Goal: Transaction & Acquisition: Purchase product/service

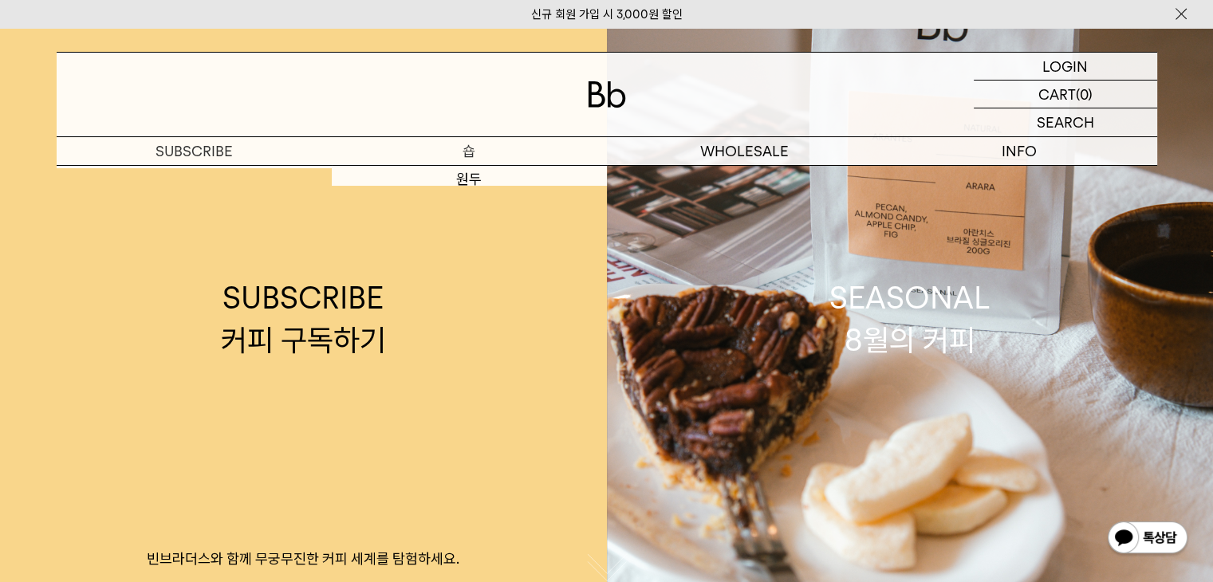
click at [446, 161] on p "숍" at bounding box center [469, 151] width 275 height 28
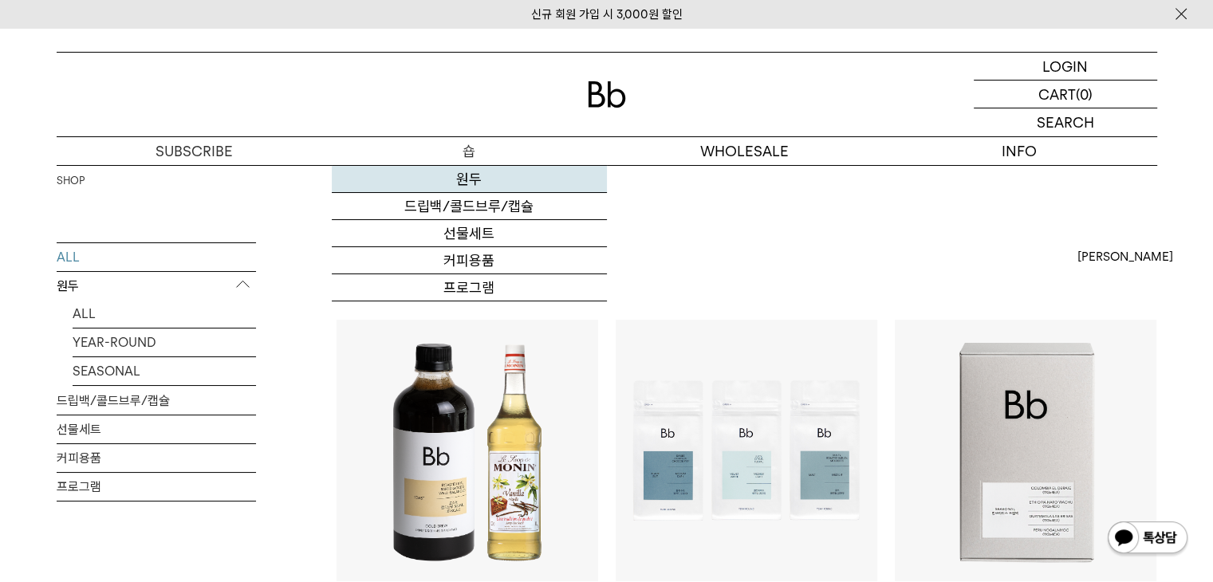
click at [465, 179] on link "원두" at bounding box center [469, 179] width 275 height 27
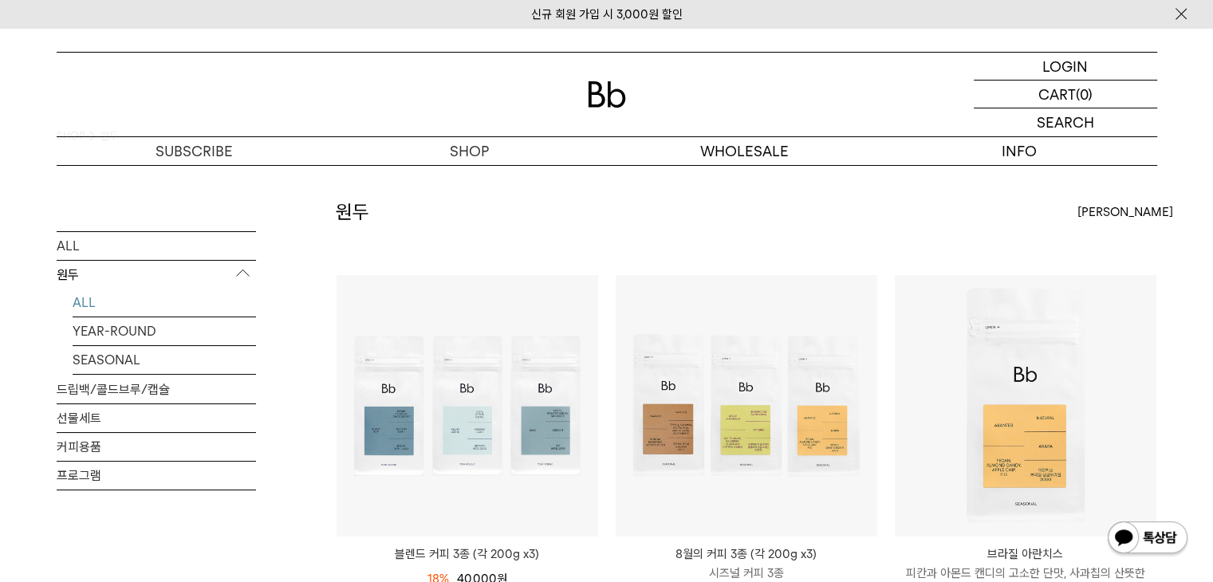
scroll to position [159, 0]
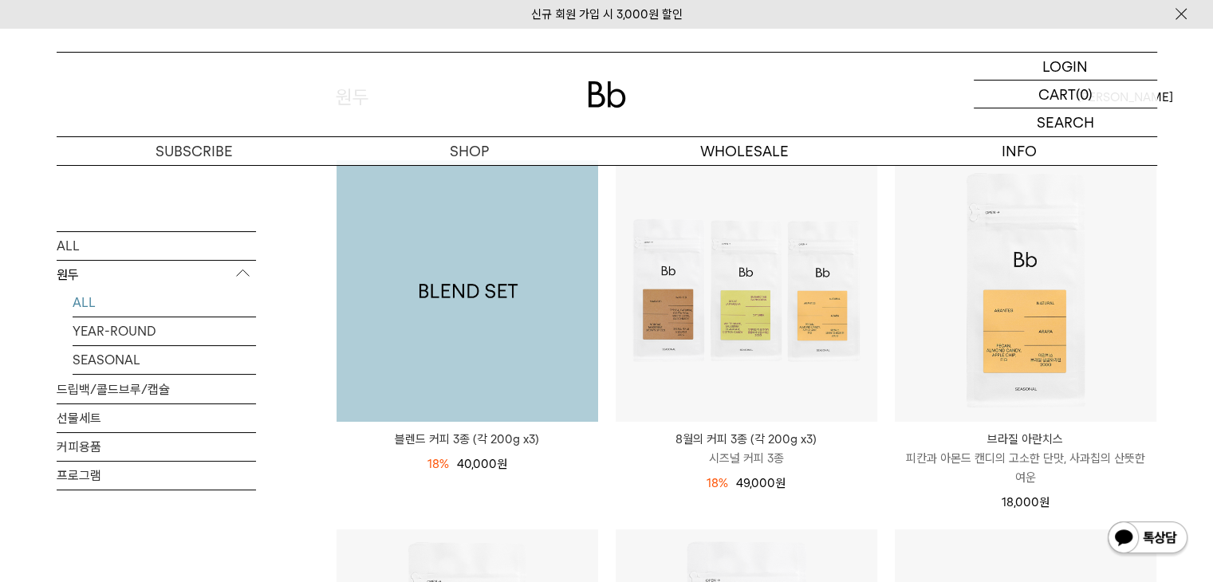
click at [533, 310] on img at bounding box center [466, 290] width 261 height 261
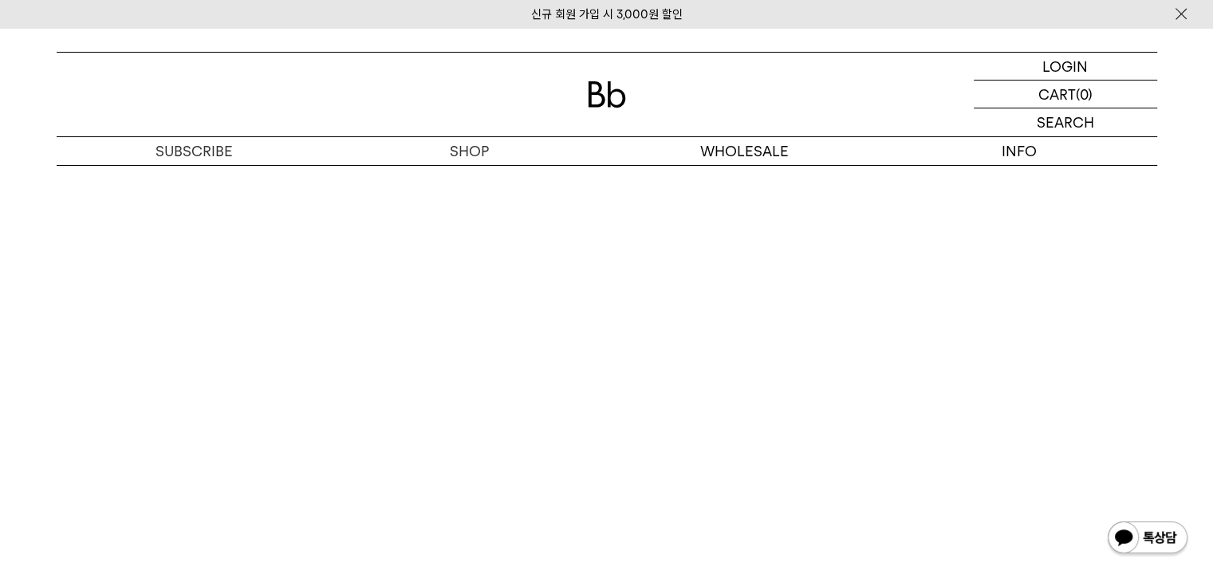
scroll to position [5421, 0]
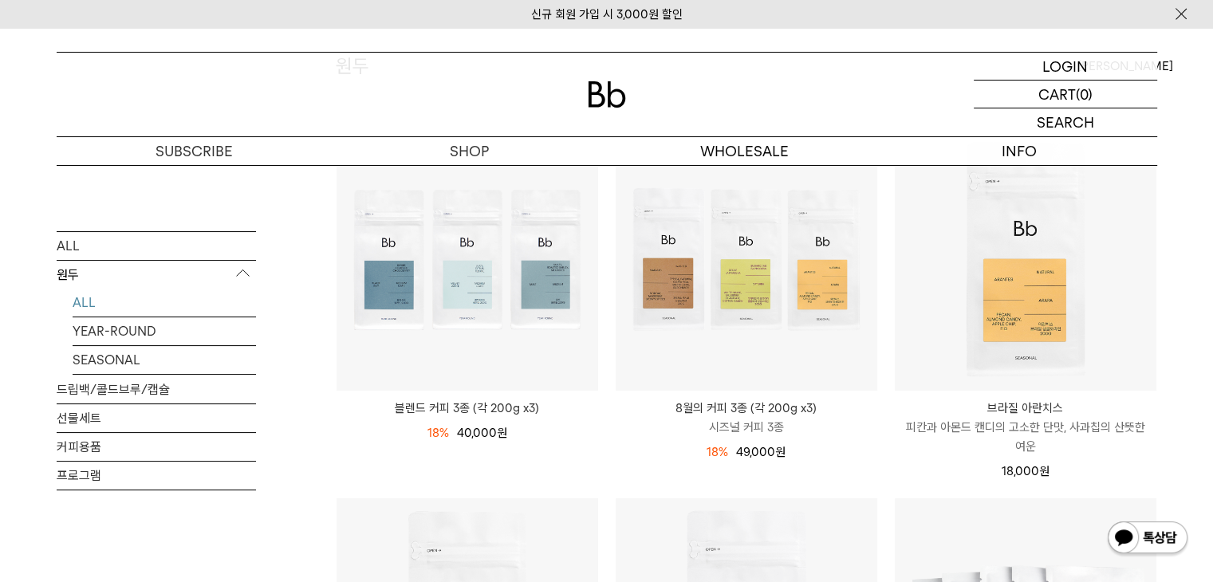
scroll to position [159, 0]
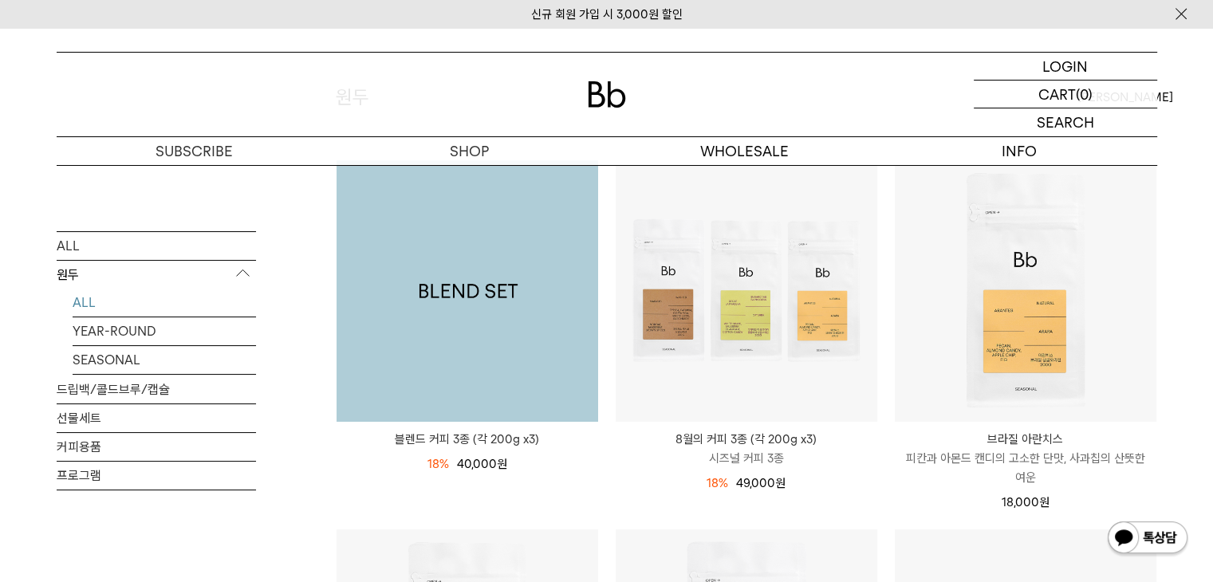
click at [528, 328] on img at bounding box center [466, 290] width 261 height 261
